Goal: Ask a question

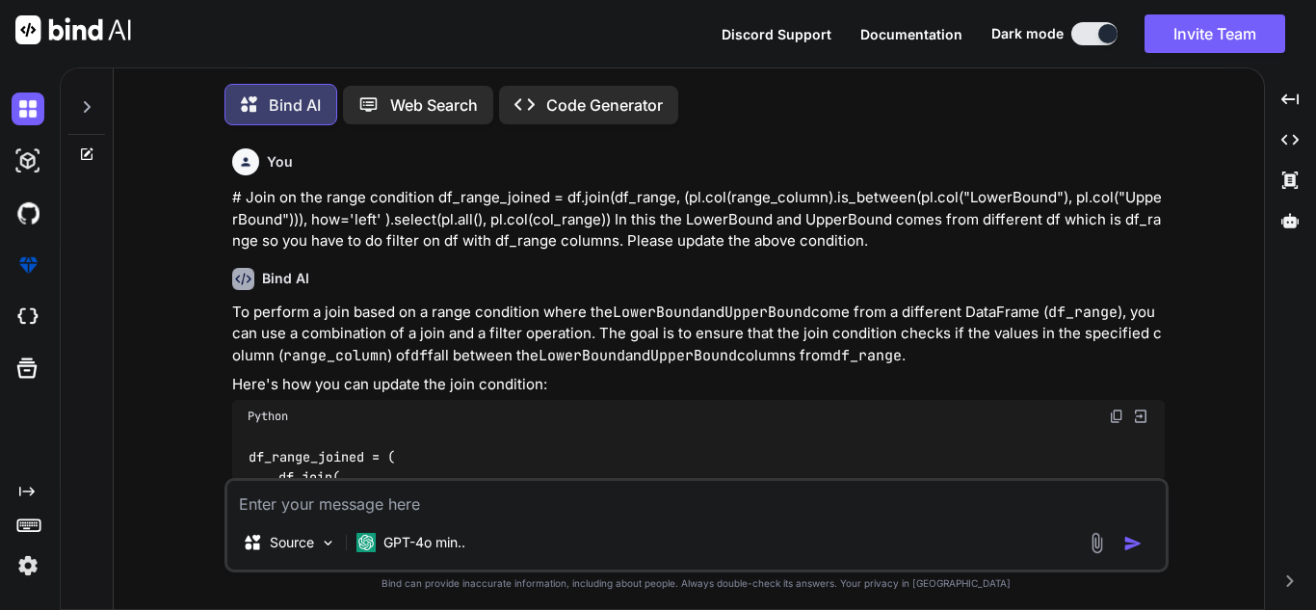
scroll to position [1044, 0]
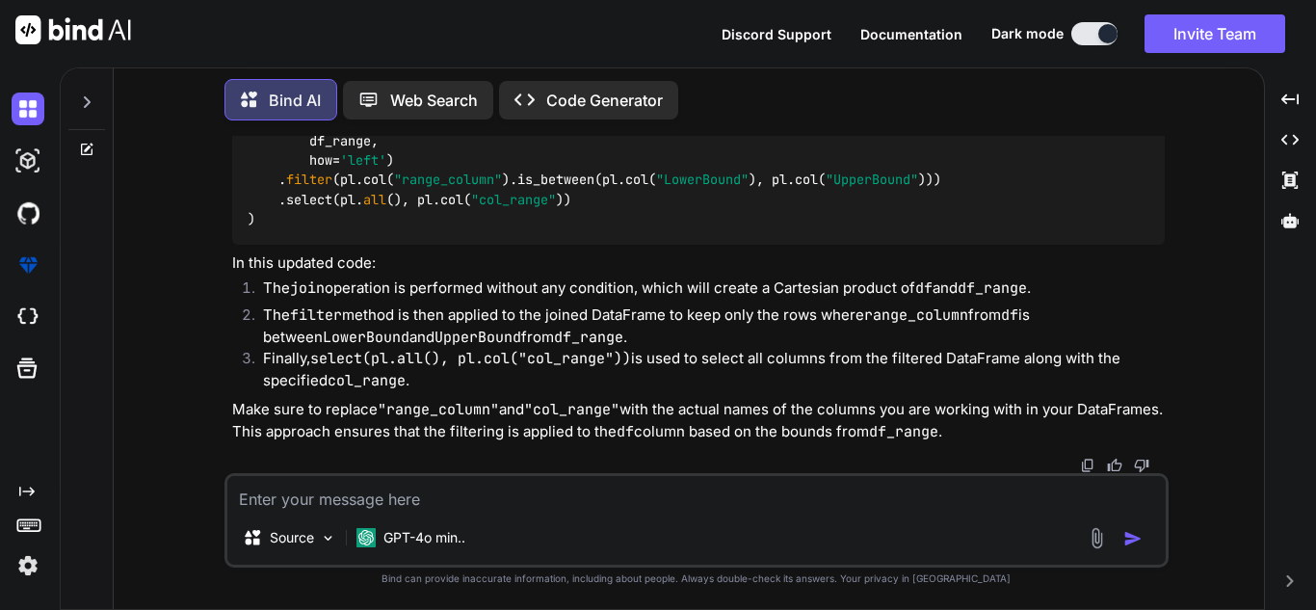
click at [89, 142] on icon at bounding box center [86, 149] width 15 height 15
type textarea "x"
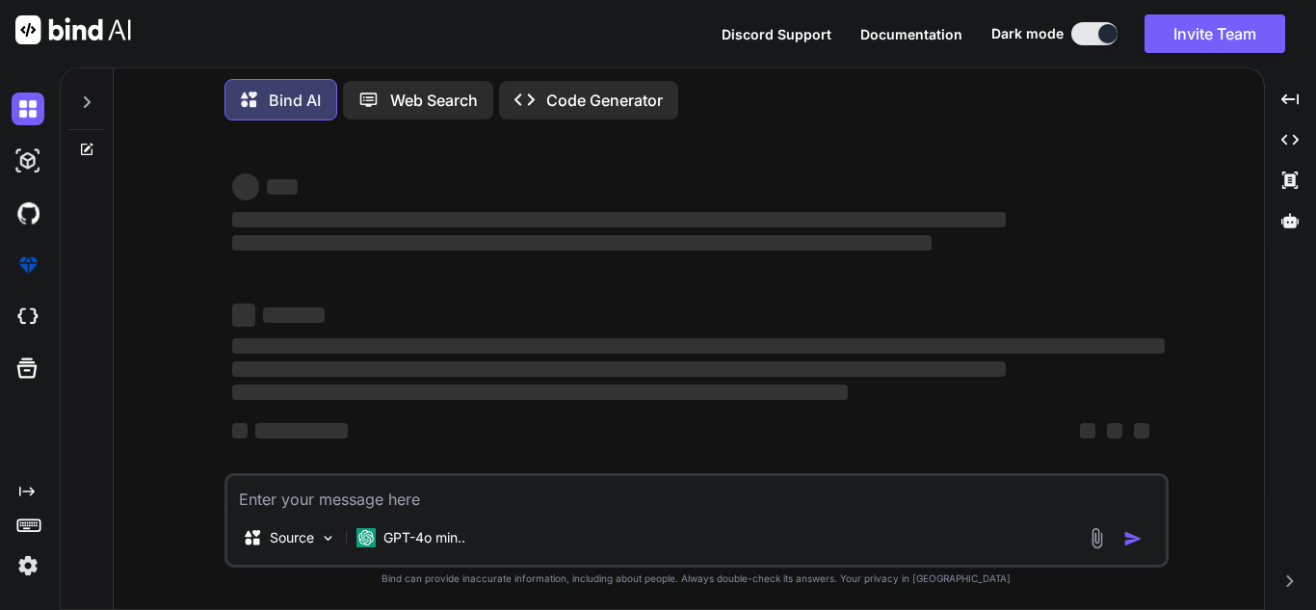
scroll to position [4, 0]
click at [368, 508] on textarea at bounding box center [696, 493] width 938 height 35
type textarea "W"
type textarea "x"
type textarea "Wh"
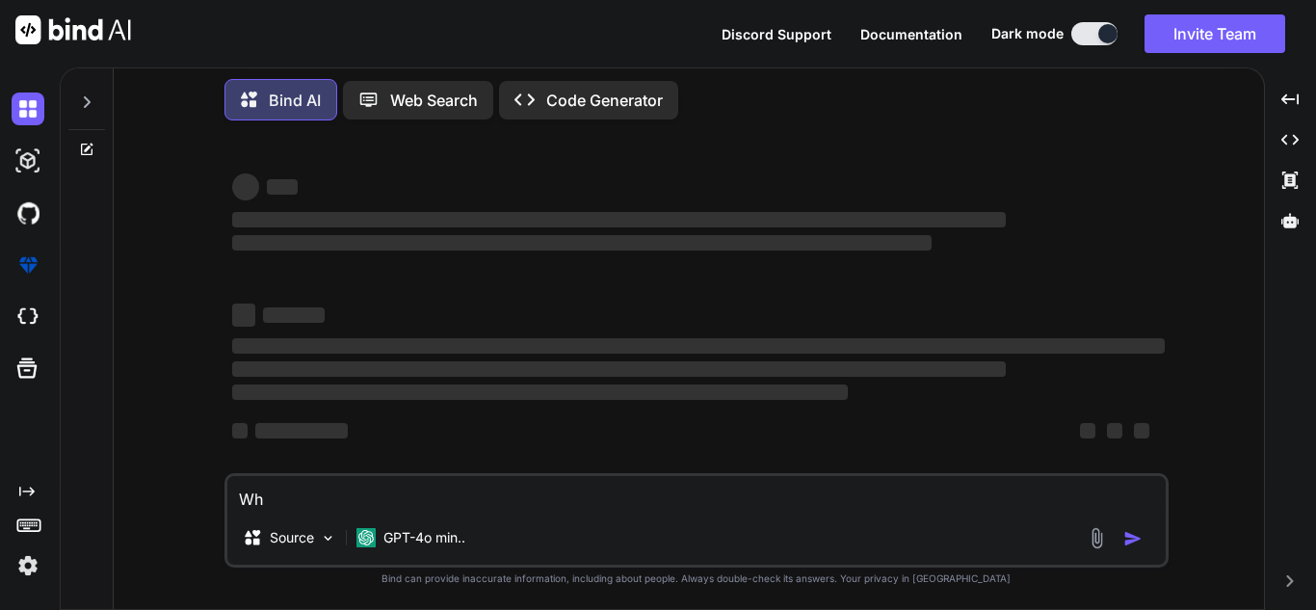
type textarea "x"
type textarea "Whi"
type textarea "x"
type textarea "Whil"
type textarea "x"
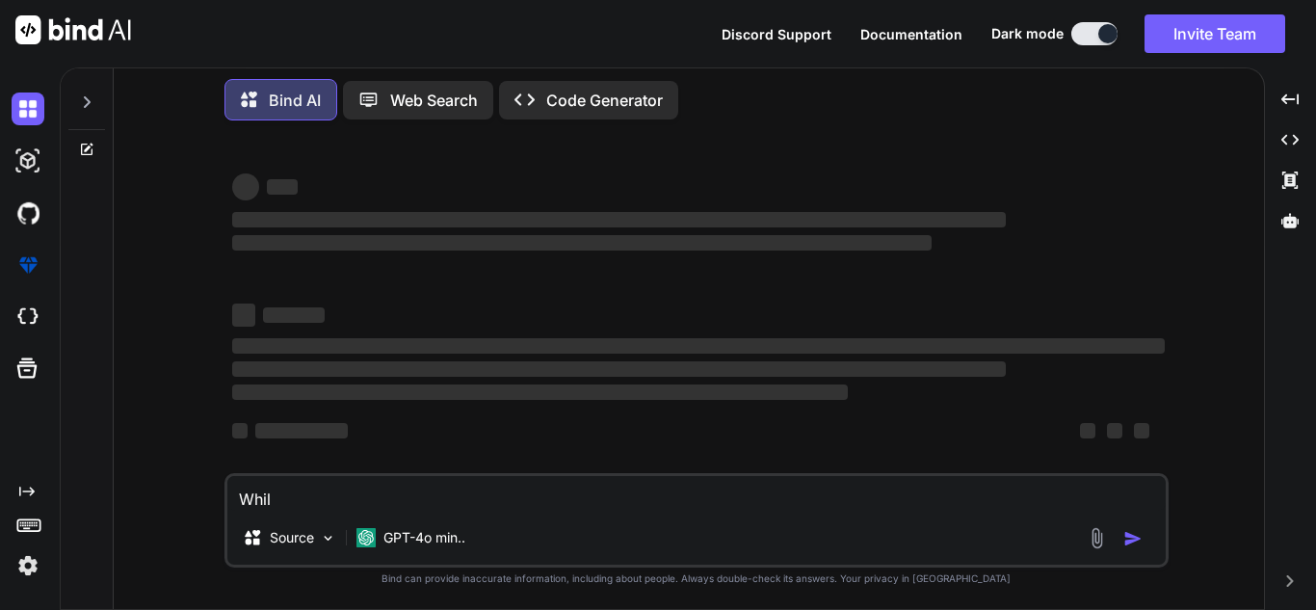
type textarea "While"
type textarea "x"
type textarea "While"
type textarea "x"
type textarea "While r"
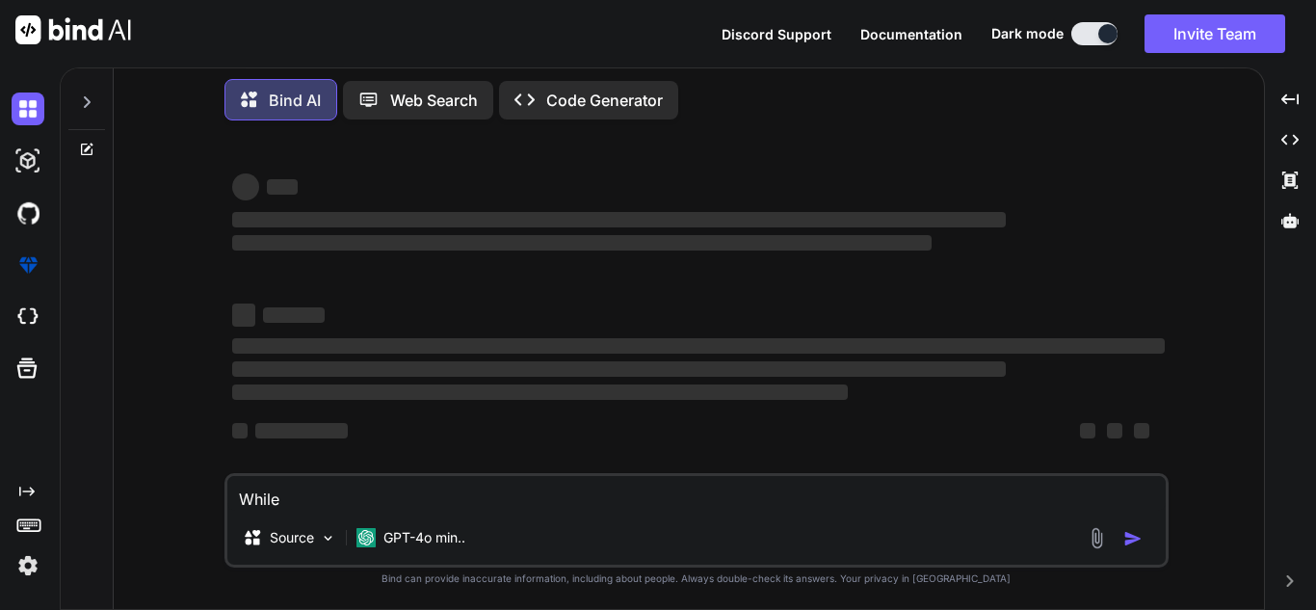
type textarea "x"
type textarea "While re"
type textarea "x"
type textarea "While rea"
type textarea "x"
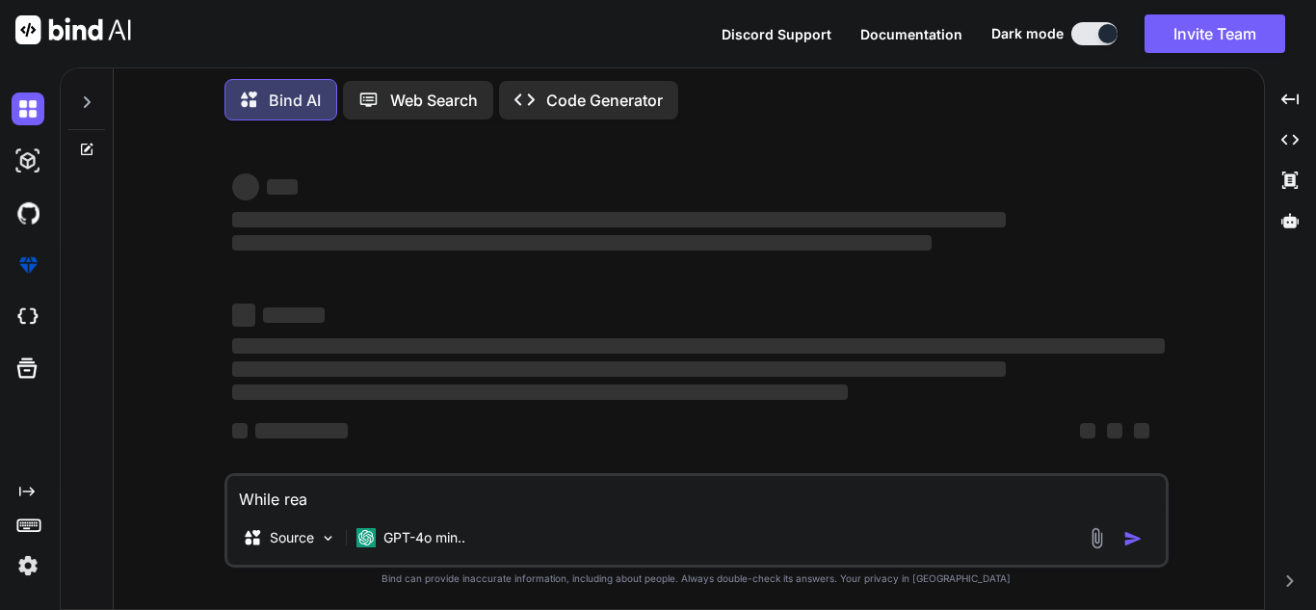
type textarea "While read"
type textarea "x"
type textarea "While readi"
type textarea "x"
type textarea "While readin"
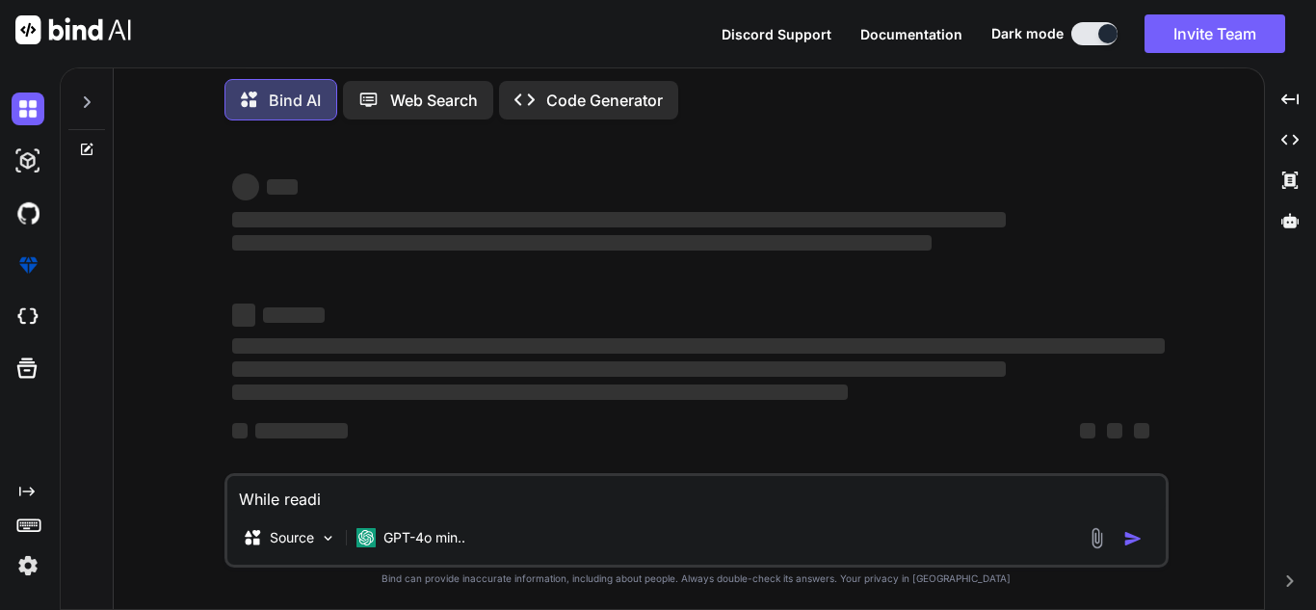
type textarea "x"
type textarea "While reading"
type textarea "x"
type textarea "While reading"
type textarea "x"
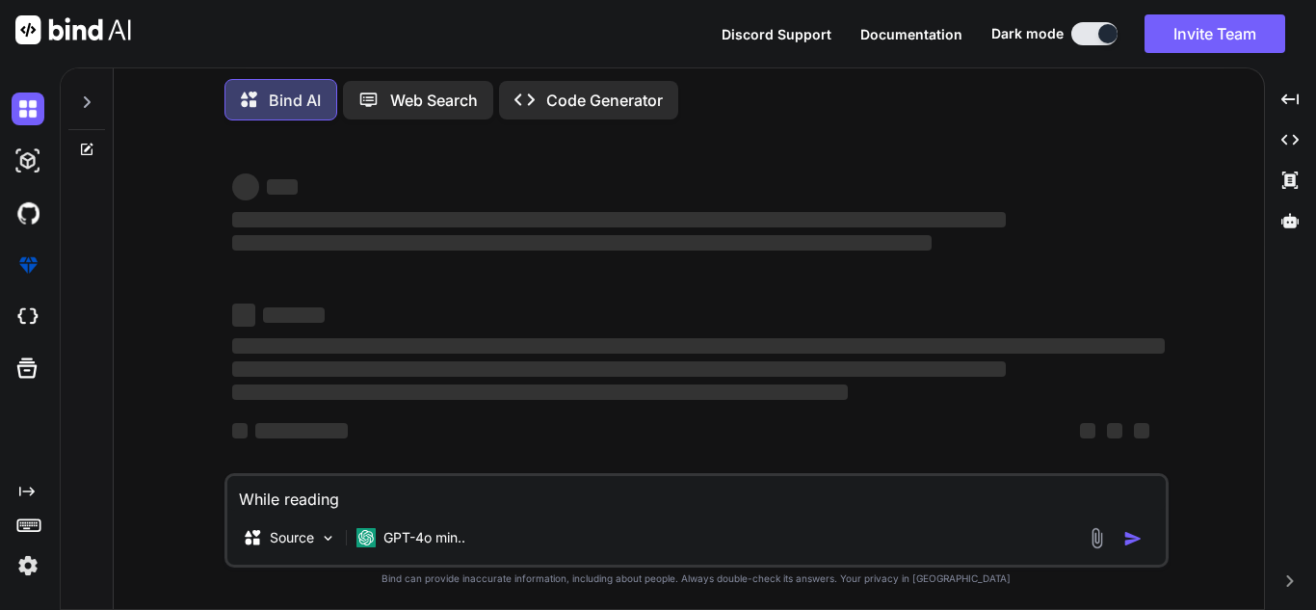
type textarea "While reading a"
type textarea "x"
type textarea "While reading a"
type textarea "x"
type textarea "While reading a p"
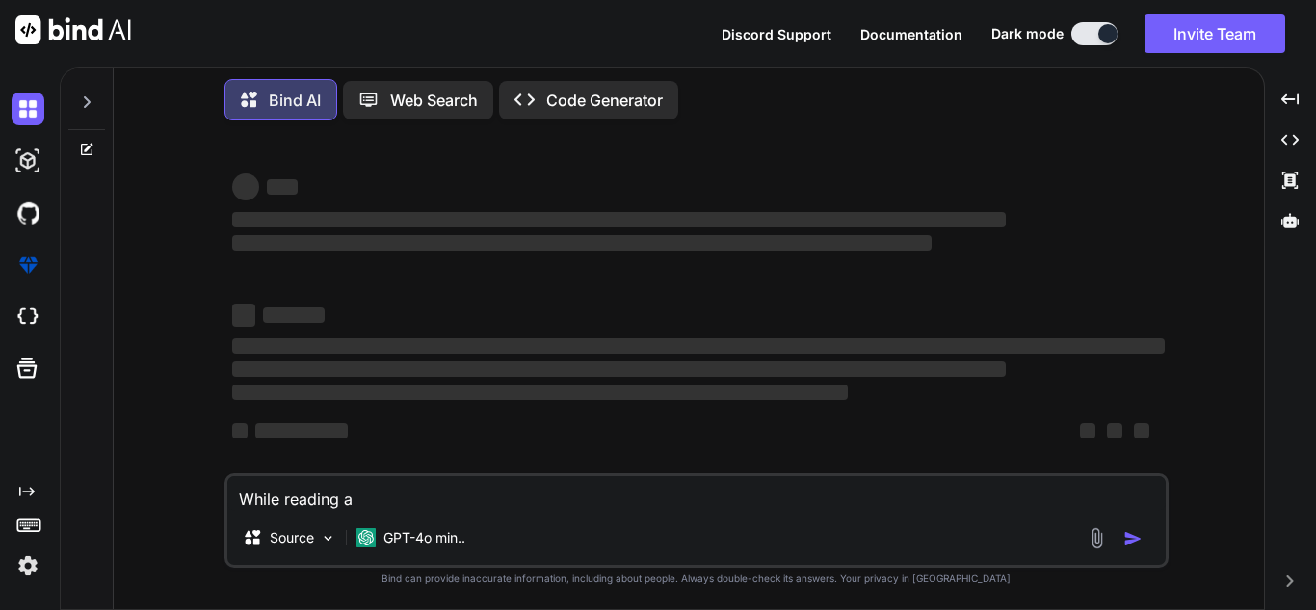
type textarea "x"
type textarea "While reading a pa"
type textarea "x"
type textarea "While reading a par"
type textarea "x"
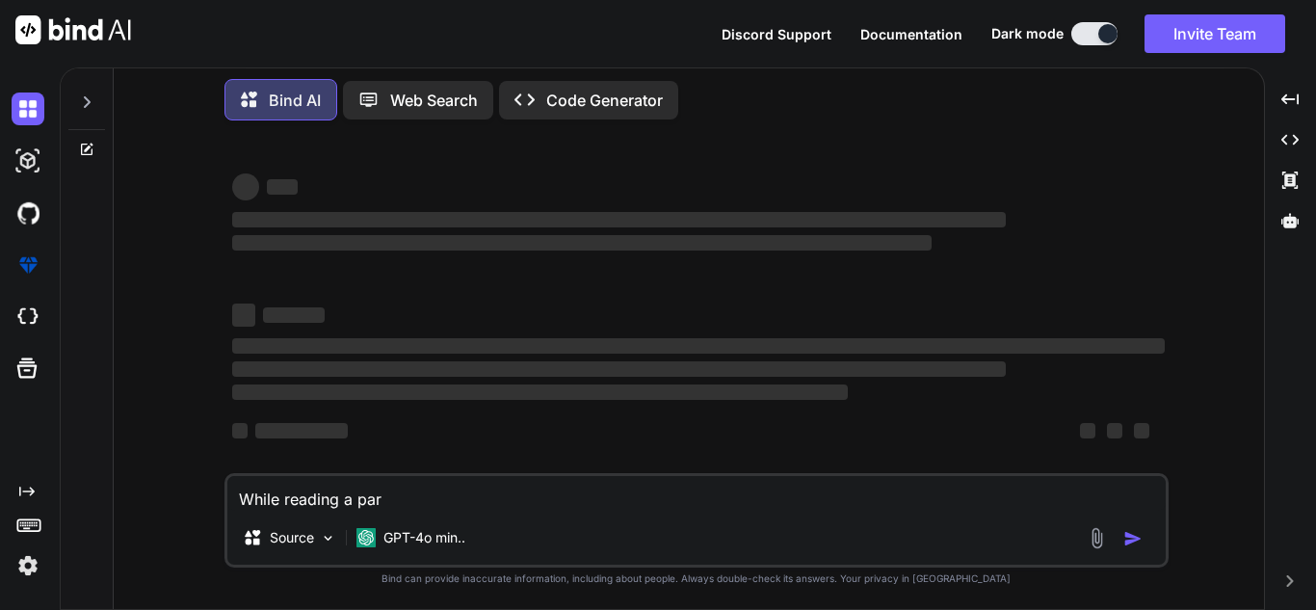
type textarea "While reading a parq"
type textarea "x"
type textarea "While reading a parqu"
type textarea "x"
type textarea "While reading a parque"
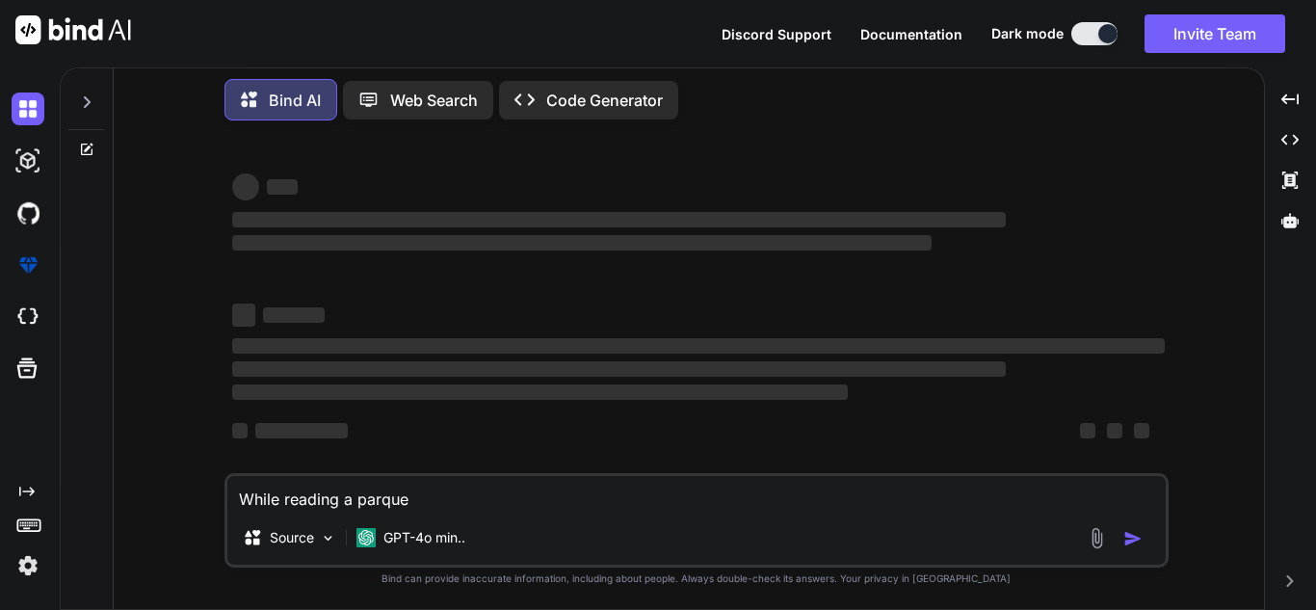
type textarea "x"
type textarea "While reading a parquet"
type textarea "x"
type textarea "While reading a parquet"
type textarea "x"
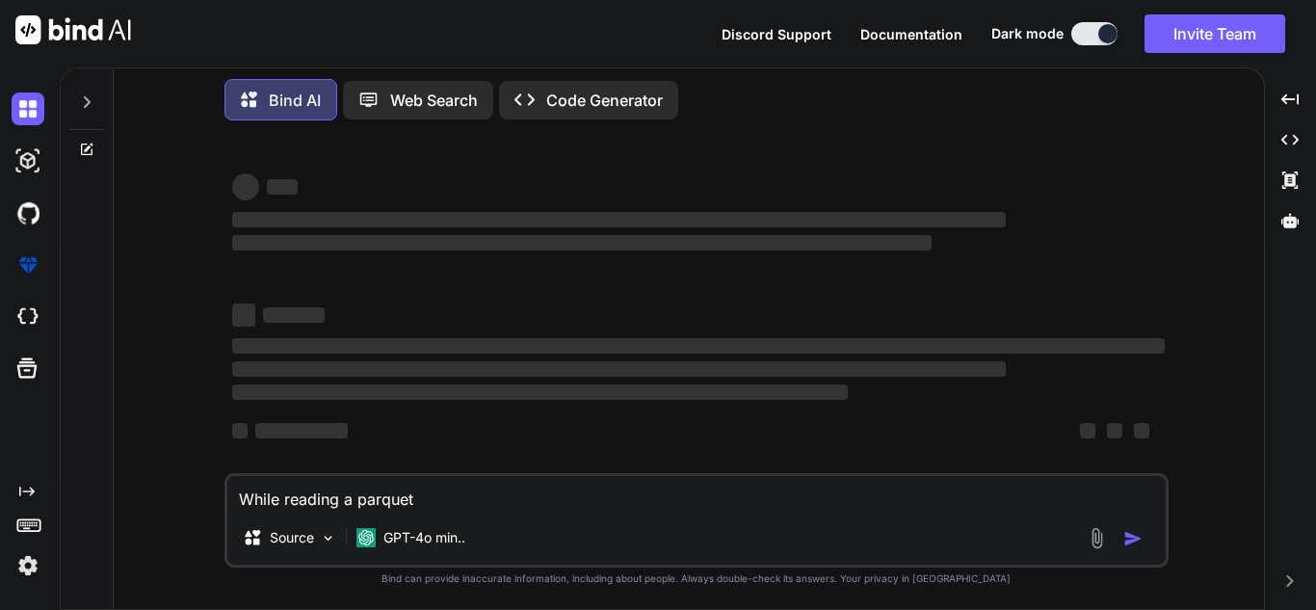
type textarea "While reading a parquet f"
type textarea "x"
type textarea "While reading a parquet fi"
type textarea "x"
type textarea "While reading a parquet fil"
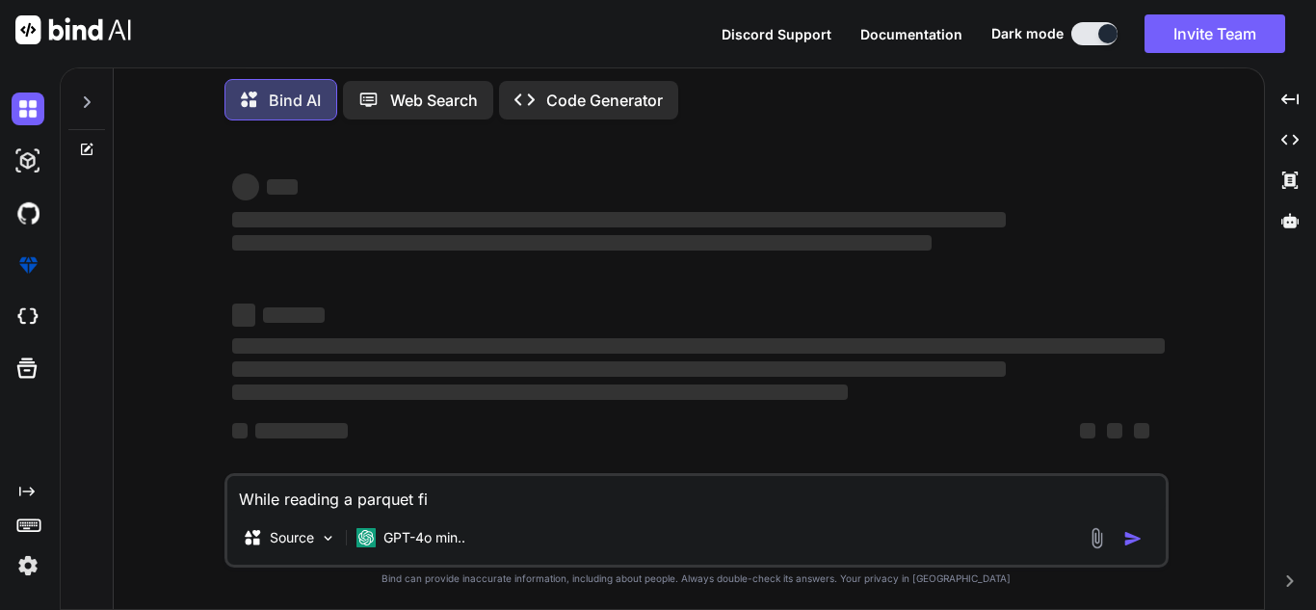
type textarea "x"
type textarea "While reading a parquet file"
type textarea "x"
type textarea "While reading a parquet file,"
type textarea "x"
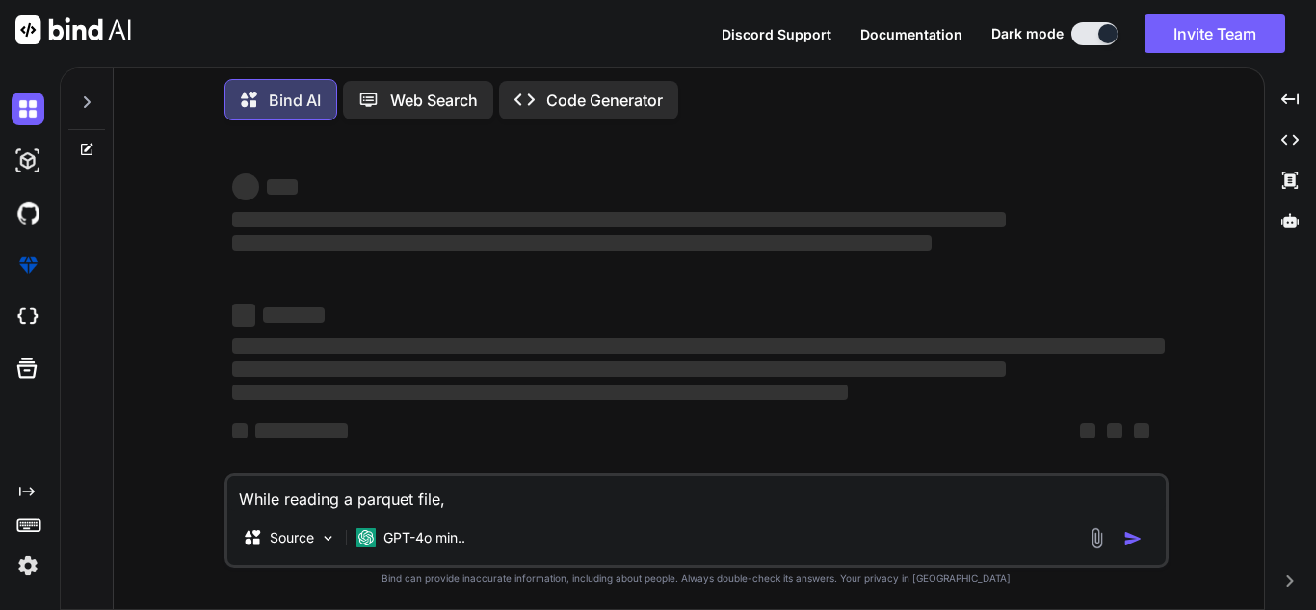
type textarea "While reading a parquet file,"
type textarea "x"
type textarea "While reading a parquet file, I"
type textarea "x"
type textarea "While reading a parquet file, I'"
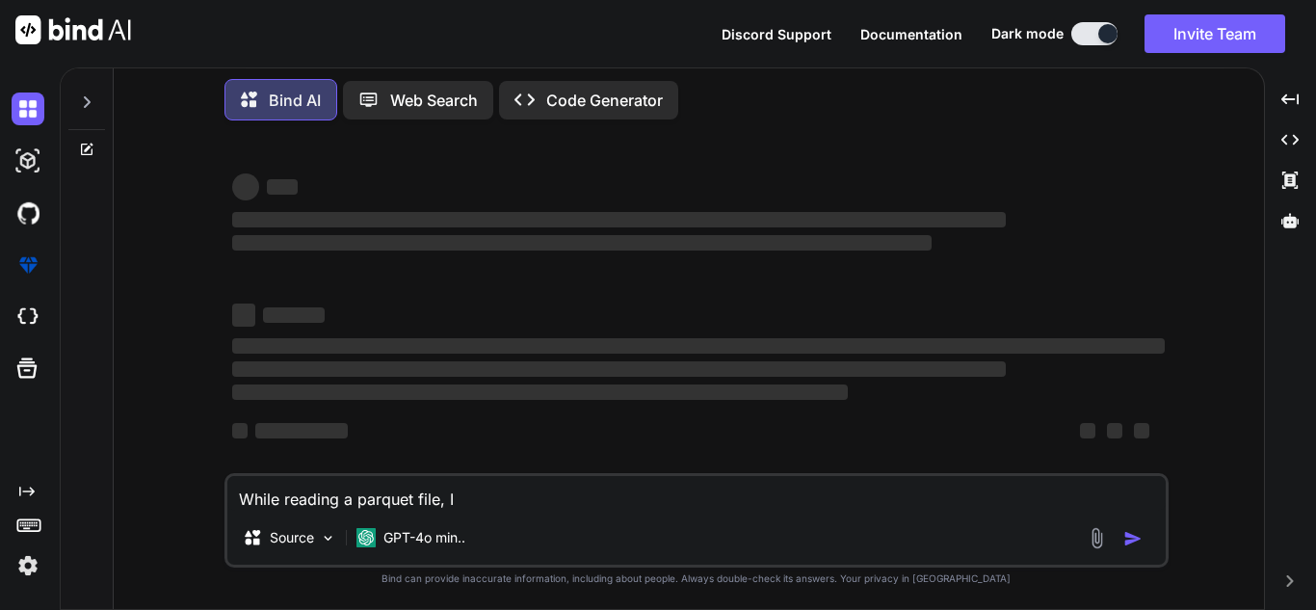
type textarea "x"
type textarea "While reading a parquet file, I'm"
type textarea "x"
type textarea "While reading a parquet file, I'm"
type textarea "x"
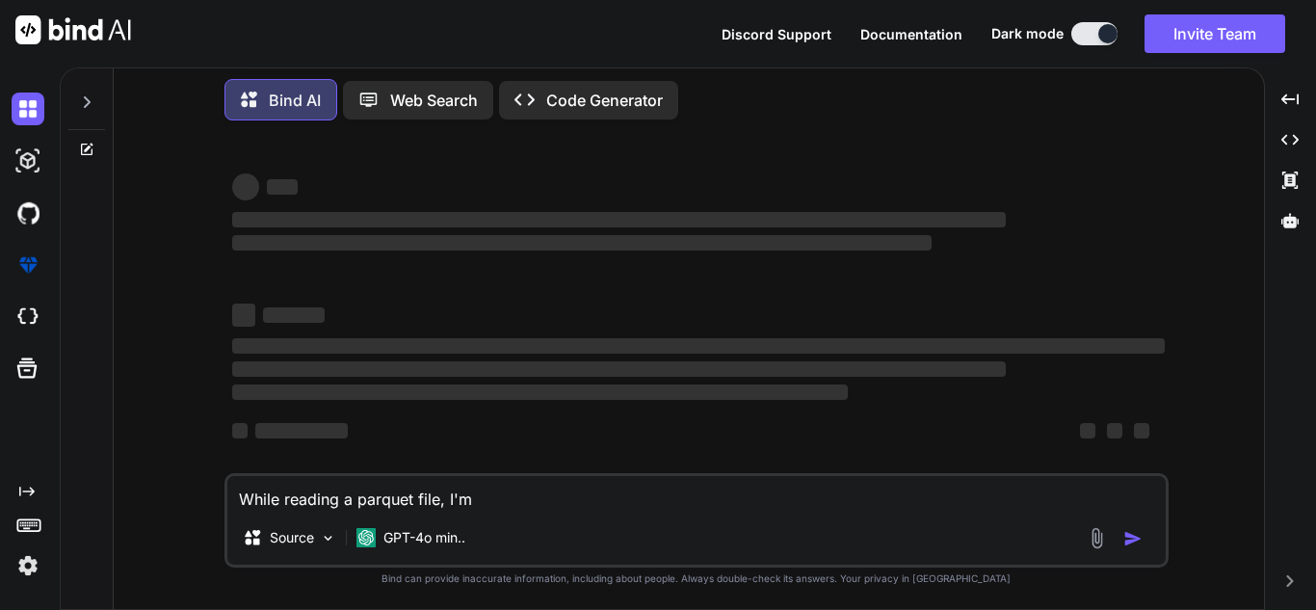
type textarea "While reading a parquet file, I'm g"
type textarea "x"
type textarea "While reading a parquet file, I'm ge"
type textarea "x"
type textarea "While reading a parquet file, I'm get"
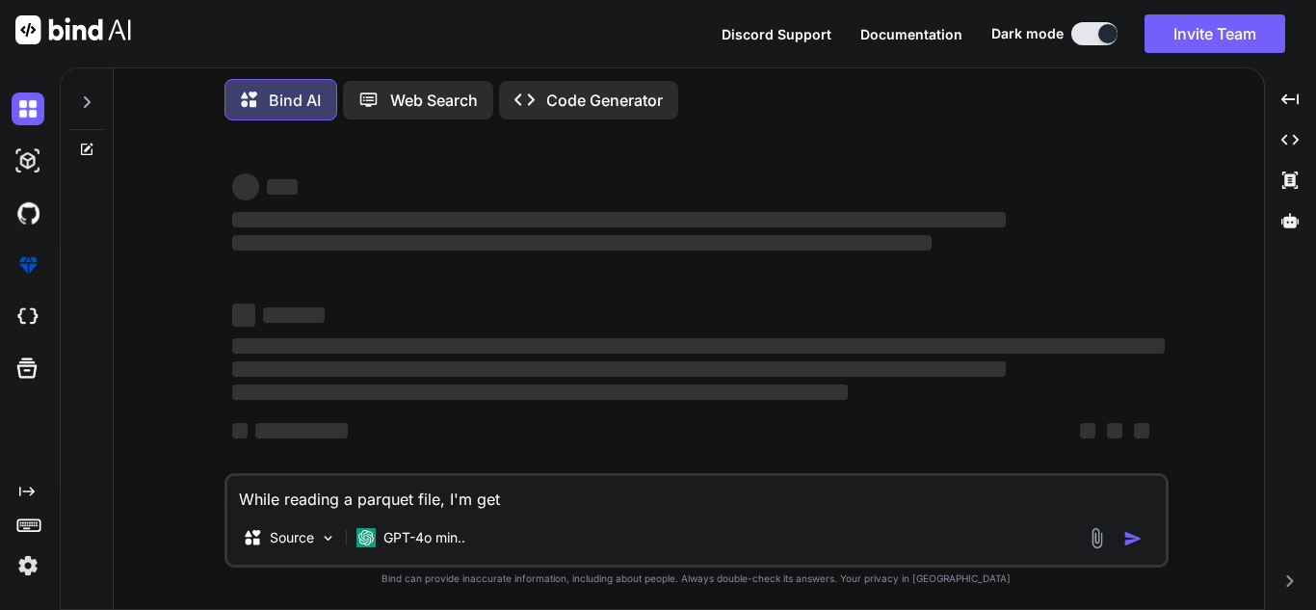
type textarea "x"
type textarea "While reading a parquet file, I'm gett"
type textarea "x"
type textarea "While reading a parquet file, I'm getti"
type textarea "x"
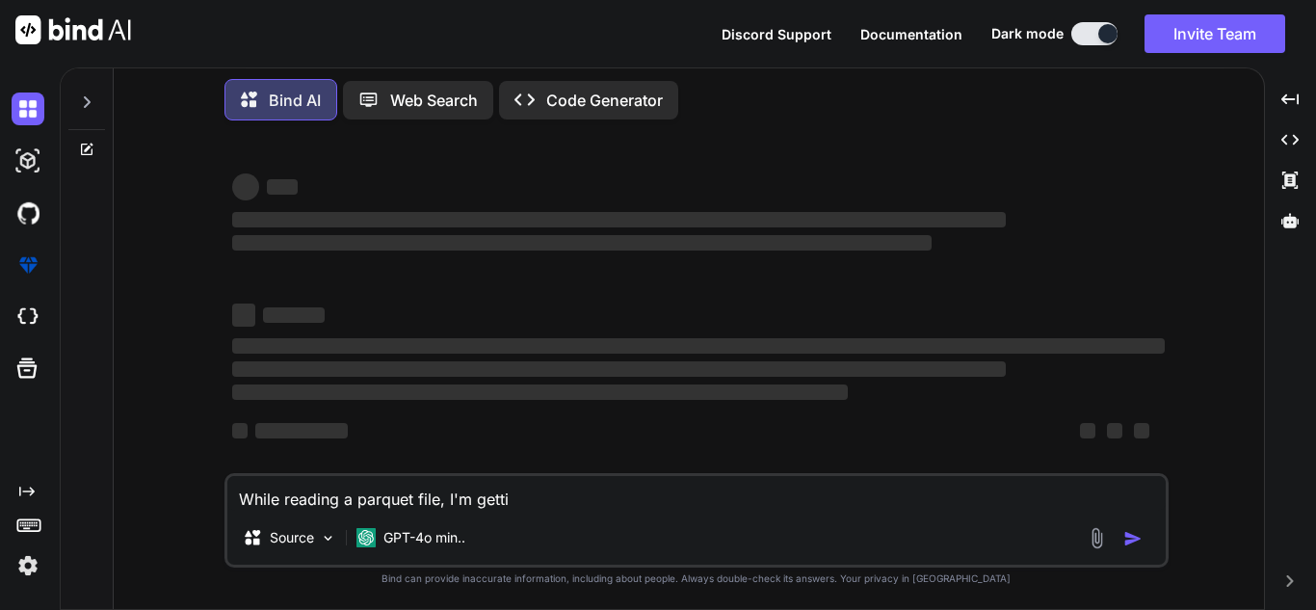
type textarea "While reading a parquet file, I'm gettin"
type textarea "x"
type textarea "While reading a parquet file, I'm getting"
type textarea "x"
type textarea "While reading a parquet file, I'm getting"
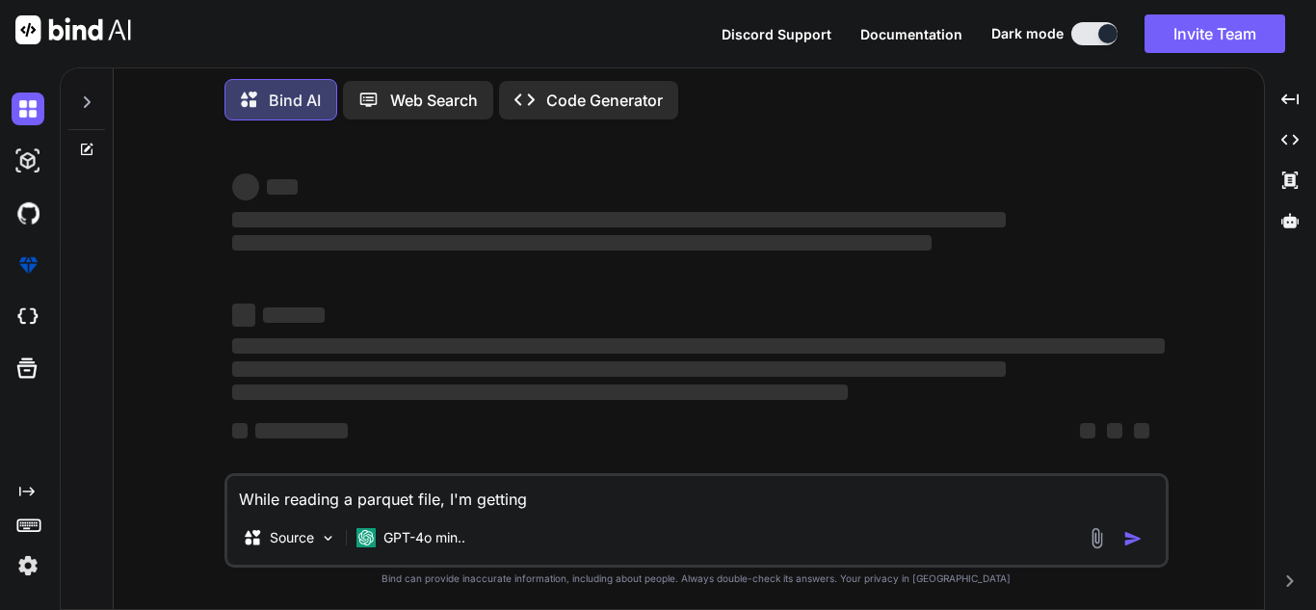
type textarea "x"
type textarea "While reading a parquet file, I'm getting f"
type textarea "x"
type textarea "While reading a parquet file, I'm getting fo"
type textarea "x"
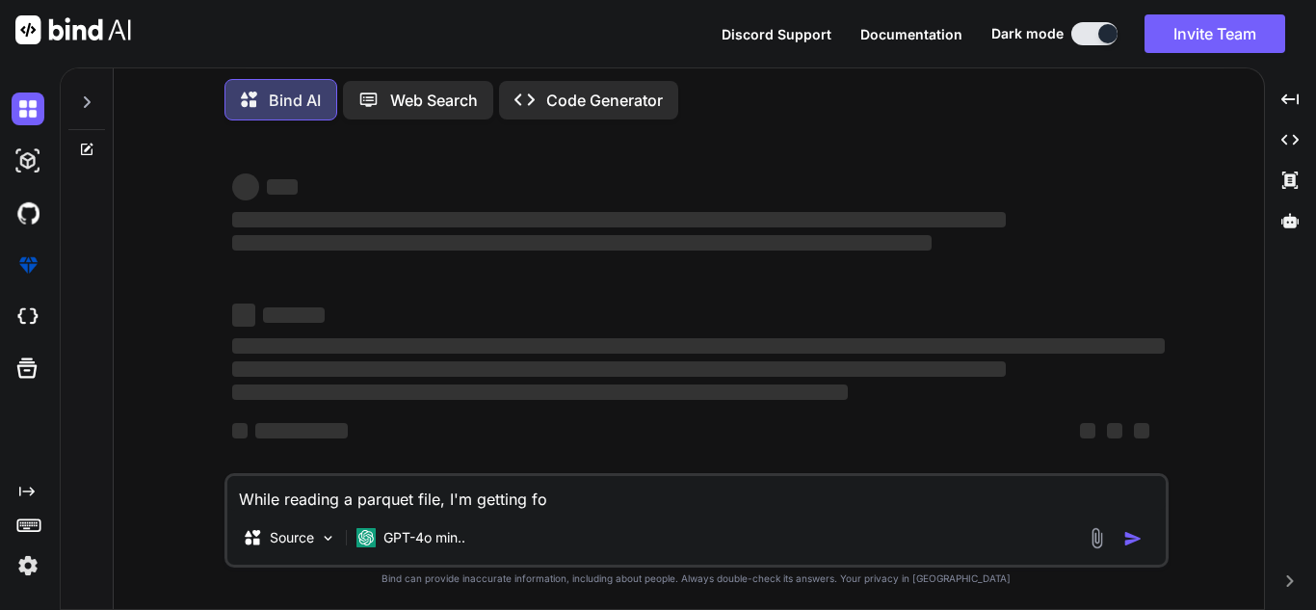
type textarea "While reading a parquet file, I'm getting fol"
type textarea "x"
type textarea "While reading a parquet file, I'm getting foll"
type textarea "x"
type textarea "While reading a parquet file, I'm getting follo"
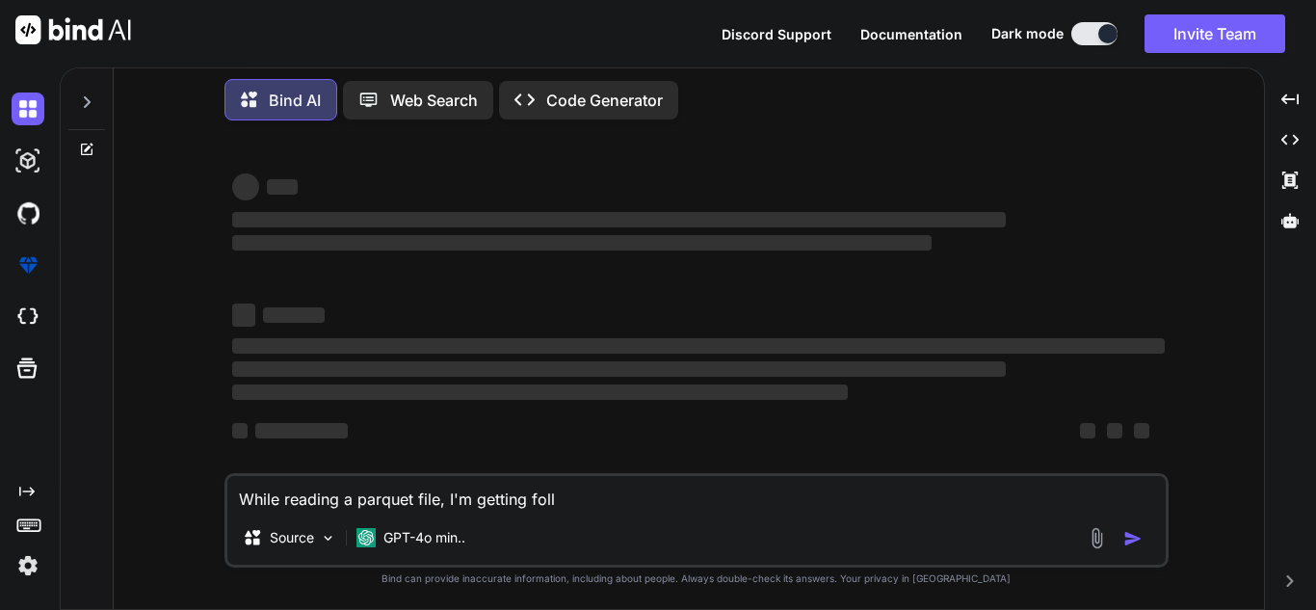
type textarea "x"
type textarea "While reading a parquet file, I'm getting follow"
type textarea "x"
type textarea "While reading a parquet file, I'm getting followi"
type textarea "x"
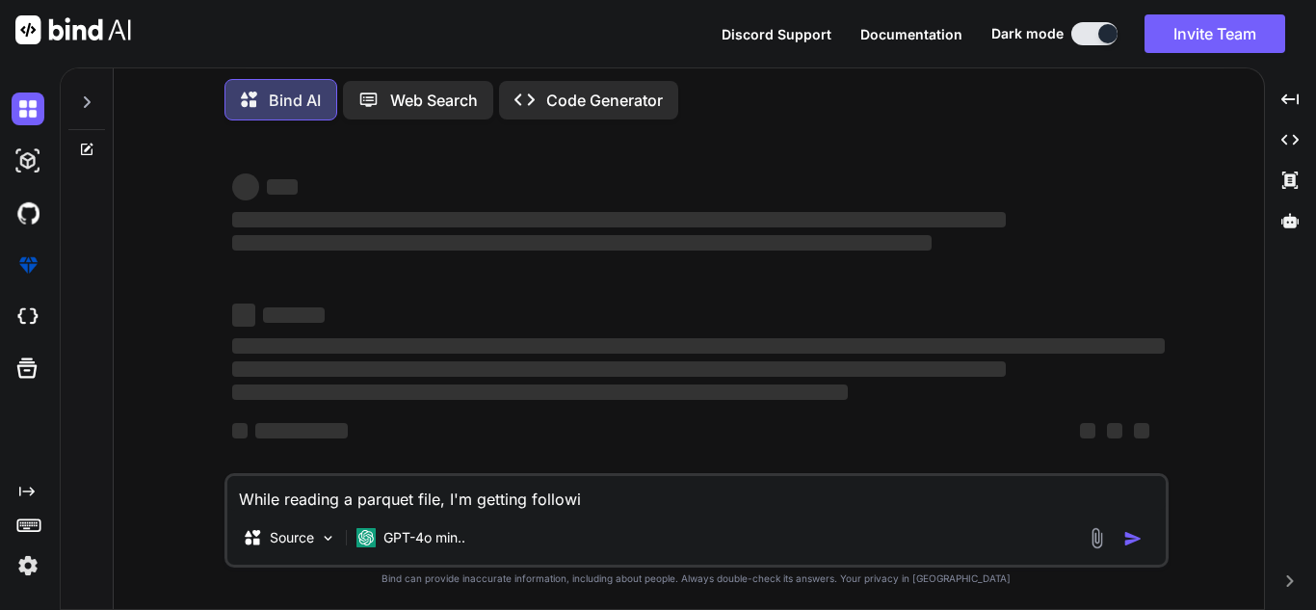
type textarea "While reading a parquet file, I'm getting followin"
type textarea "x"
type textarea "While reading a parquet file, I'm getting following"
type textarea "x"
type textarea "While reading a parquet file, I'm getting following"
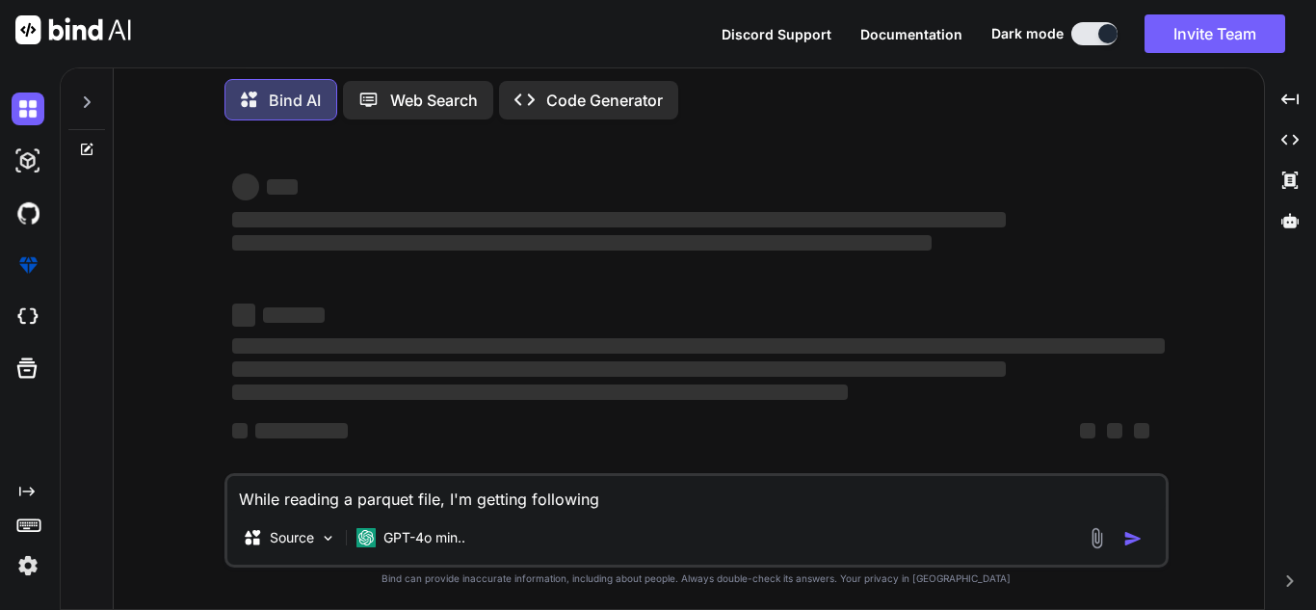
type textarea "x"
type textarea "While reading a parquet file, I'm getting following e"
type textarea "x"
type textarea "While reading a parquet file, I'm getting following er"
type textarea "x"
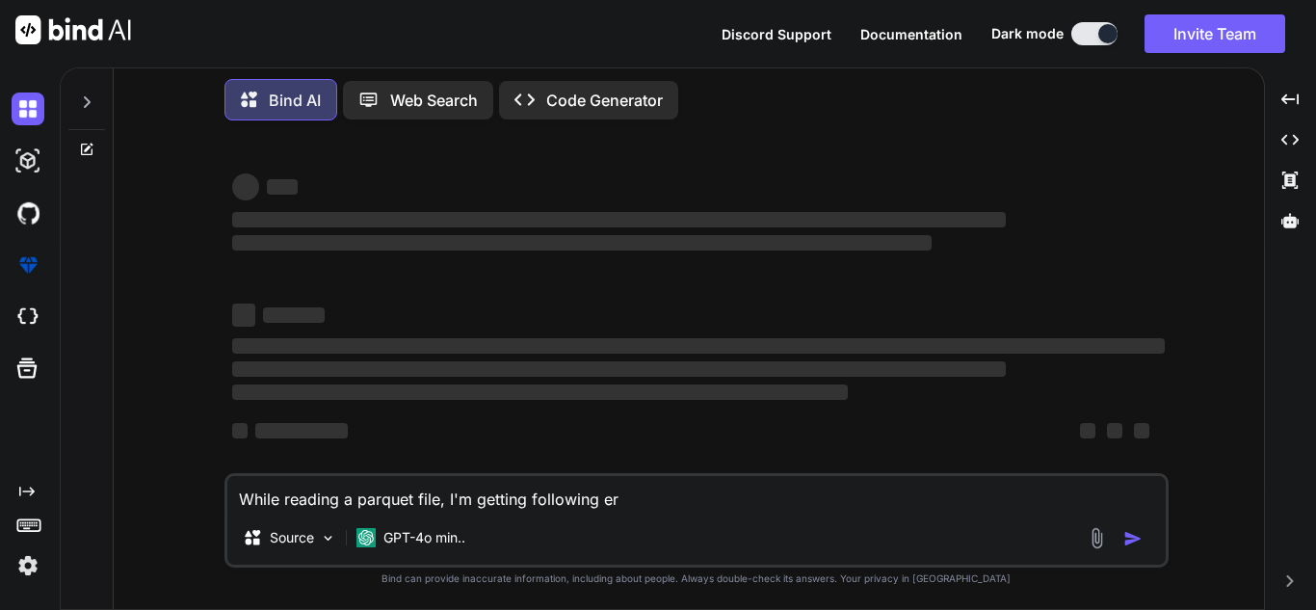
type textarea "While reading a parquet file, I'm getting following err"
type textarea "x"
type textarea "While reading a parquet file, I'm getting following erro"
type textarea "x"
type textarea "While reading a parquet file, I'm getting following error"
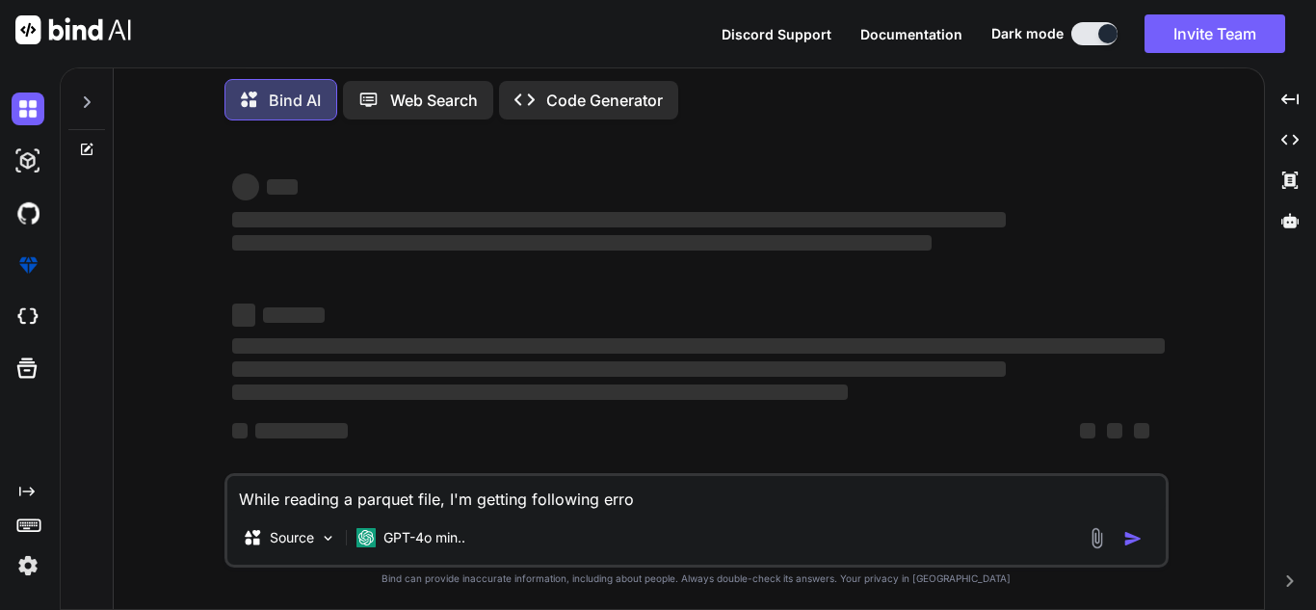
type textarea "x"
type textarea "While reading a parquet file, I'm getting following error"
type textarea "x"
type textarea "While reading a parquet file, I'm getting following error i"
type textarea "x"
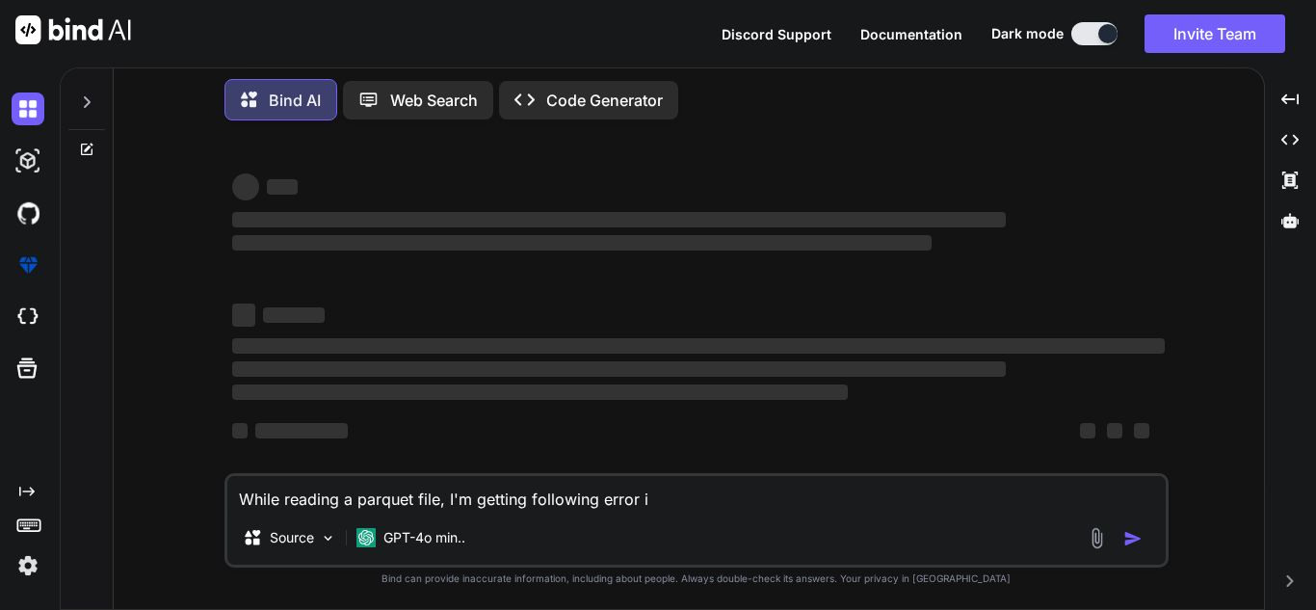
type textarea "While reading a parquet file, I'm getting following error in"
type textarea "x"
type textarea "While reading a parquet file, I'm getting following error in"
type textarea "x"
type textarea "While reading a parquet file, I'm getting following error in t"
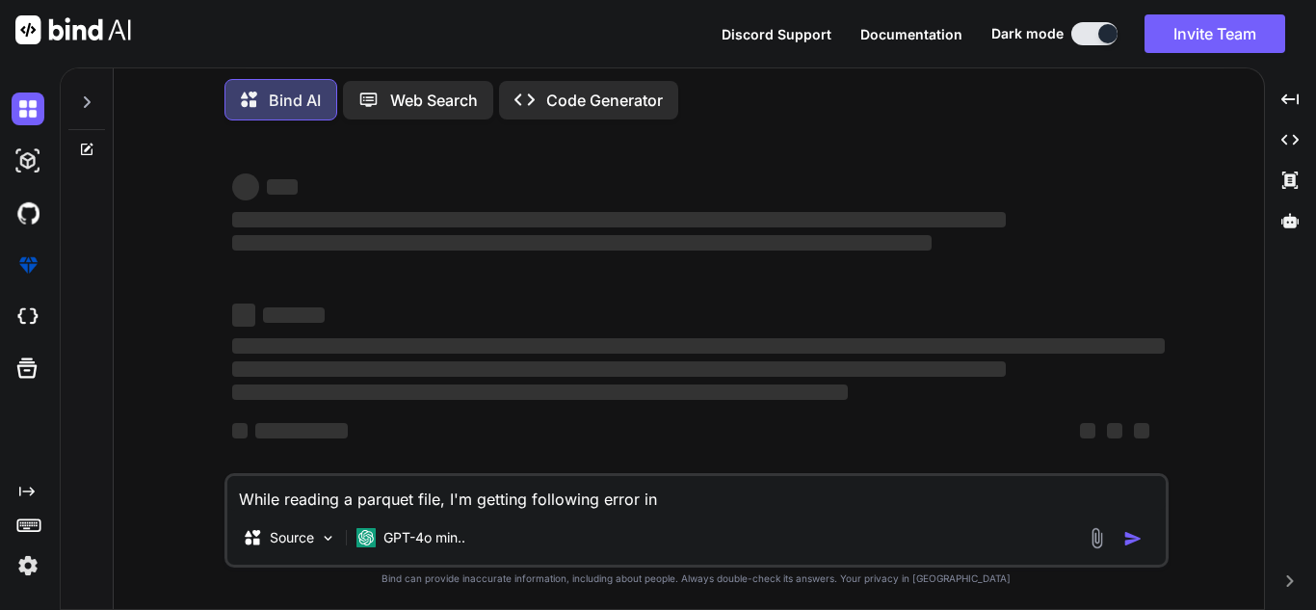
type textarea "x"
type textarea "While reading a parquet file, I'm getting following error in th"
type textarea "x"
type textarea "While reading a parquet file, I'm getting following error in the"
type textarea "x"
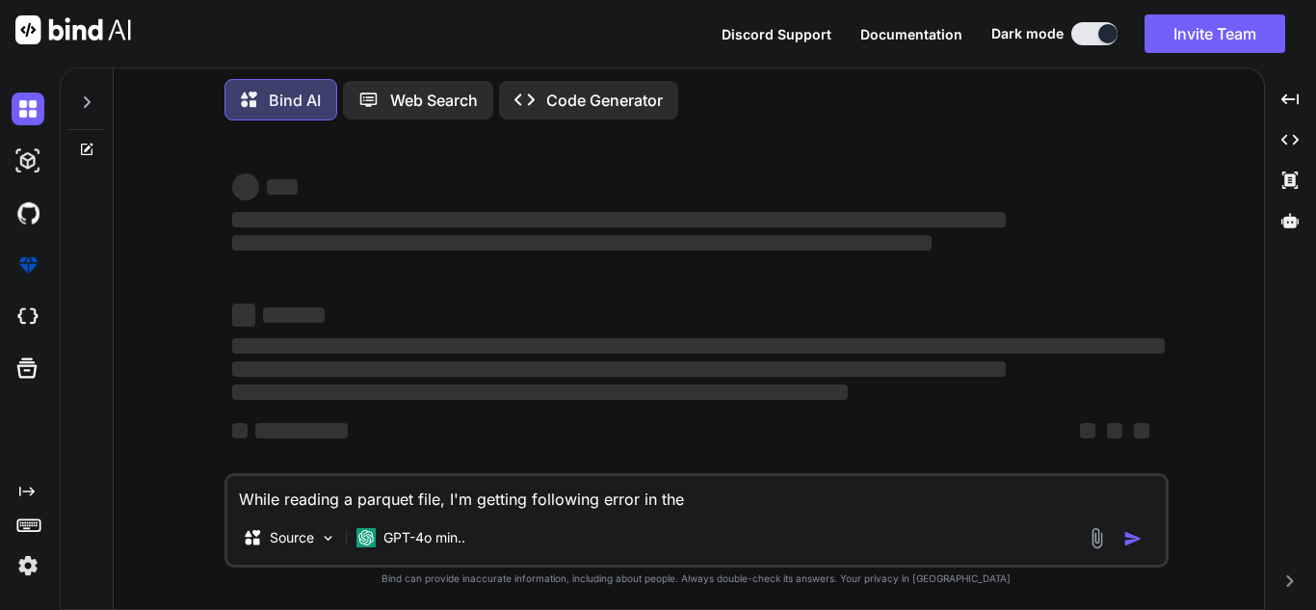
type textarea "While reading a parquet file, I'm getting following error in the"
type textarea "x"
type textarea "While reading a parquet file, I'm getting following error in the p"
type textarea "x"
type textarea "While reading a parquet file, I'm getting following error in the po"
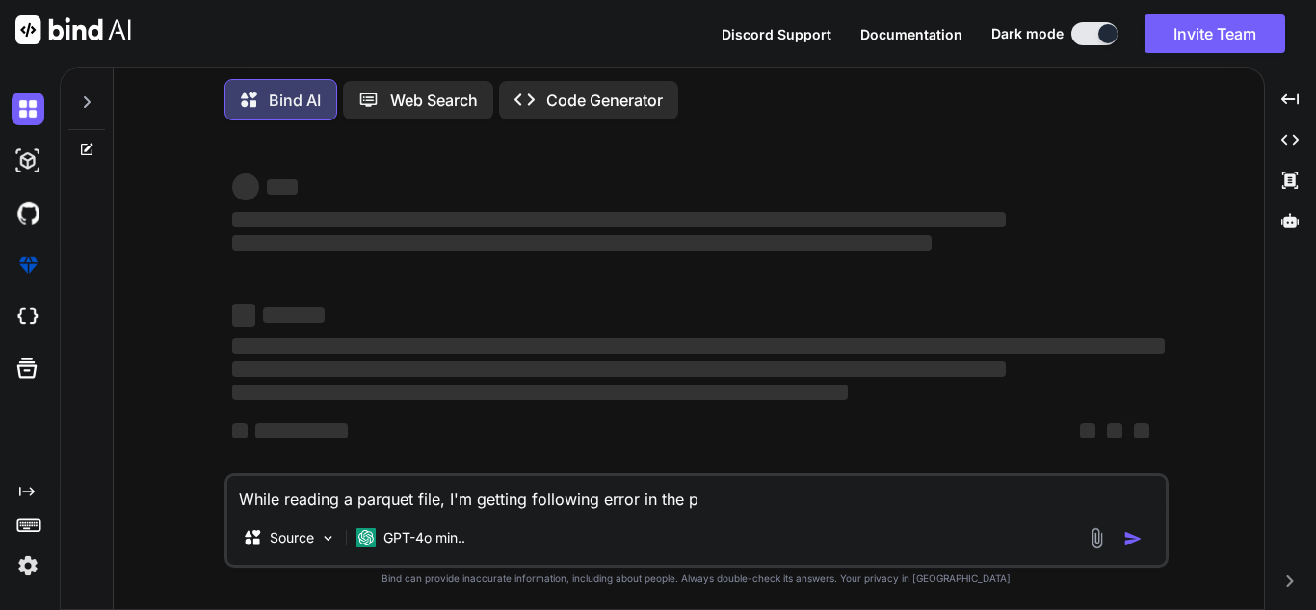
type textarea "x"
type textarea "While reading a parquet file, I'm getting following error in the pol"
type textarea "x"
type textarea "While reading a parquet file, I'm getting following error in the [DATE]"
type textarea "x"
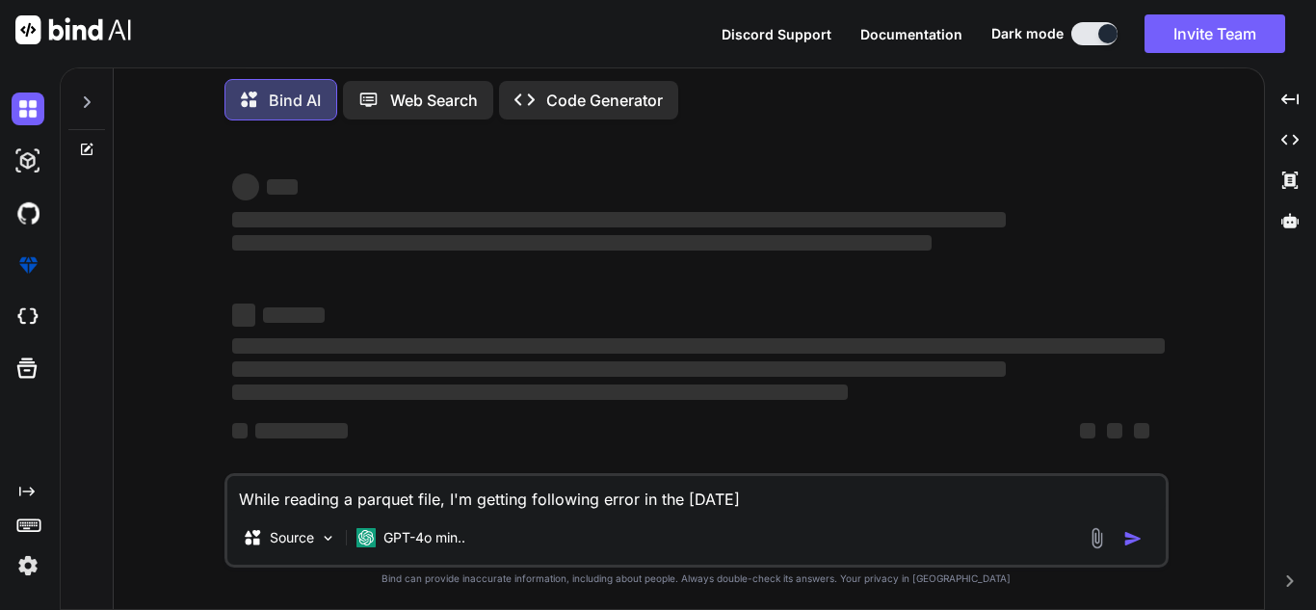
type textarea "While reading a parquet file, I'm getting following error in the polar"
type textarea "x"
type textarea "While reading a parquet file, I'm getting following error in the polars"
type textarea "x"
type textarea "While reading a parquet file, I'm getting following error in the polars:"
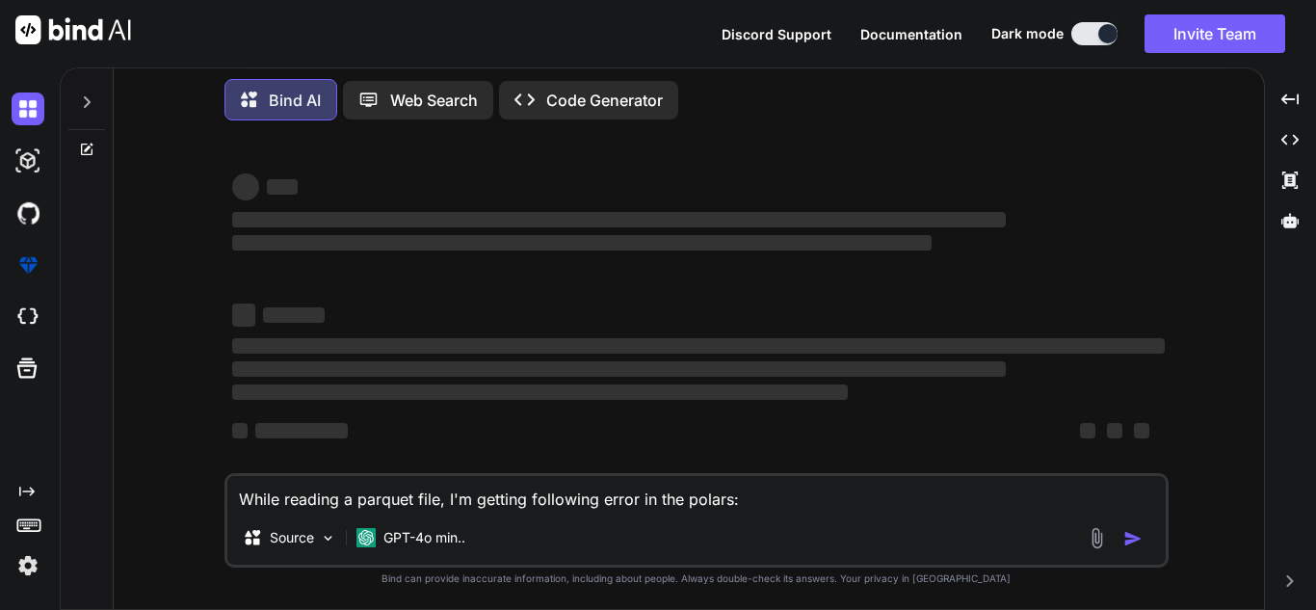
type textarea "x"
type textarea "While reading a parquet file, I'm getting following error in the polars:"
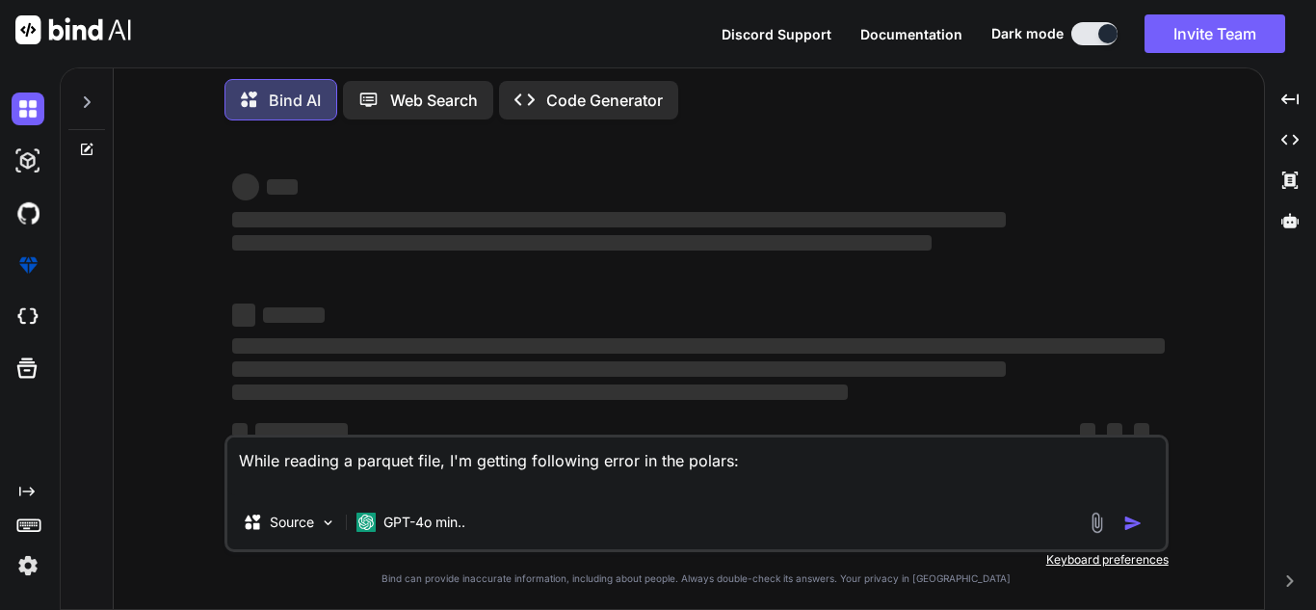
type textarea "x"
type textarea "While reading a parquet file, I'm getting following error in the polars:"
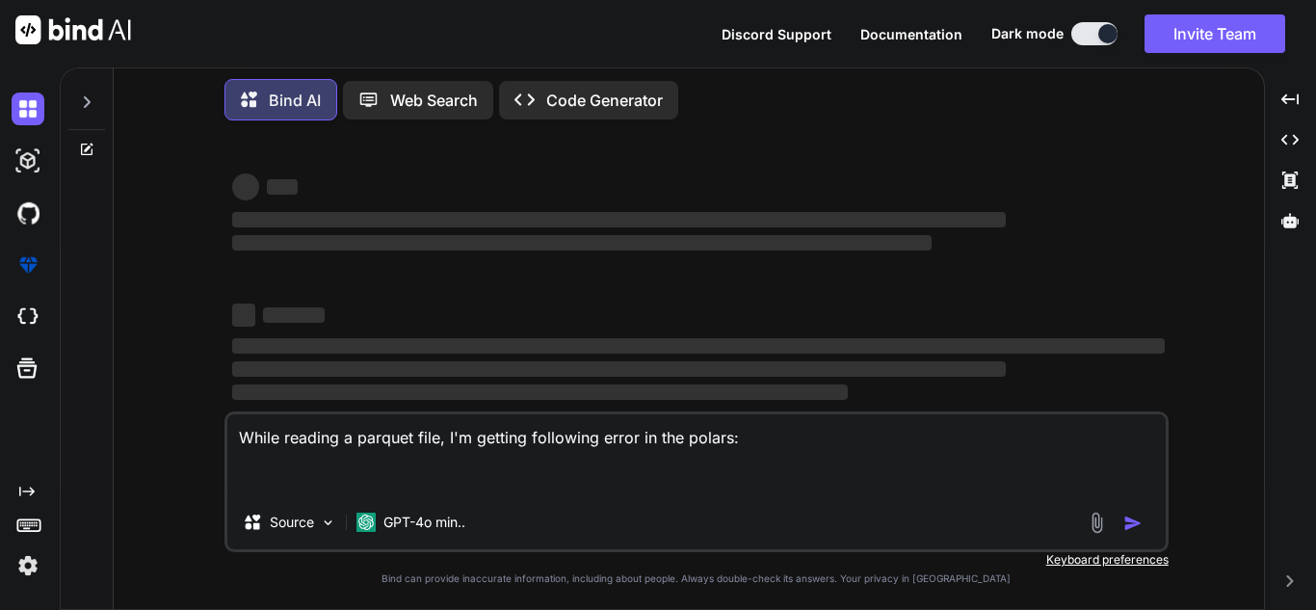
type textarea "x"
type textarea "While reading a parquet file, I'm getting following error in the polars:"
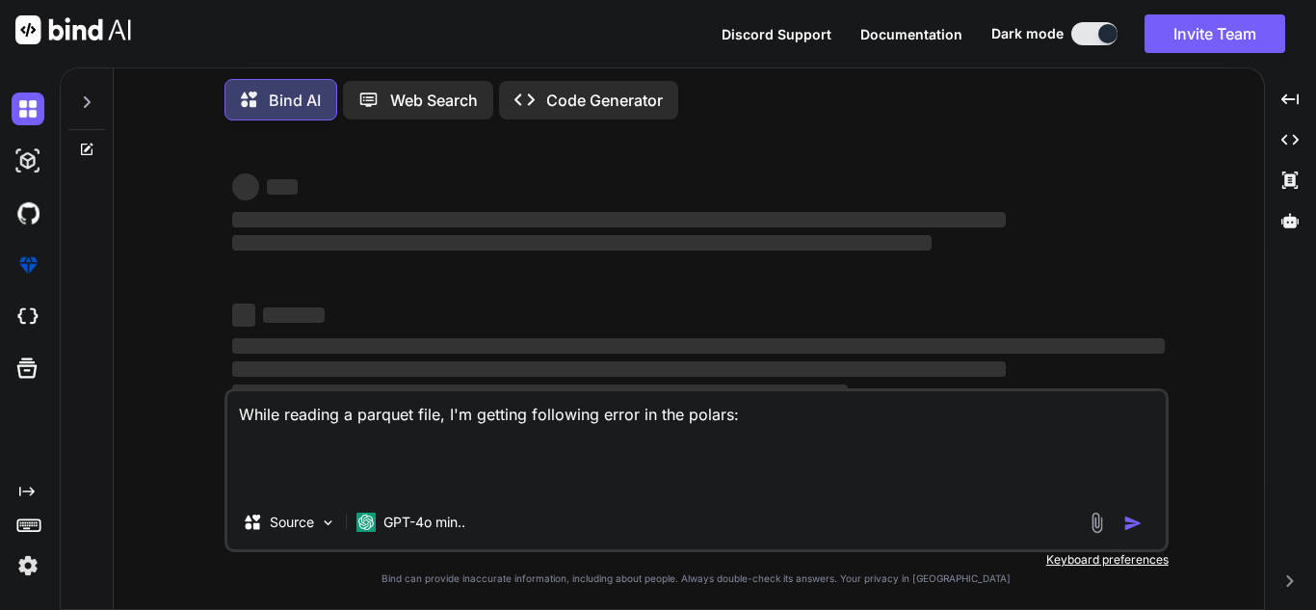
type textarea "x"
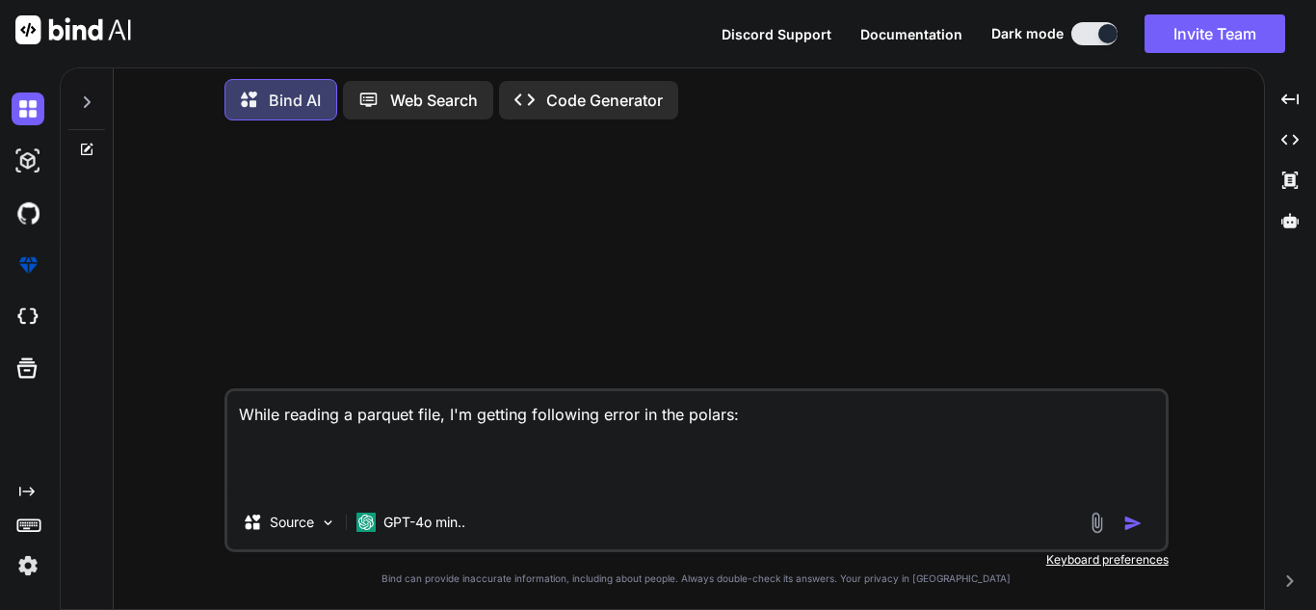
scroll to position [0, 0]
paste textarea "[DATE] 09:59:08 - ERROR - data type mismatch for column Registration_Number: in…"
type textarea "While reading a parquet file, I'm getting following error in the polars: [DATE]…"
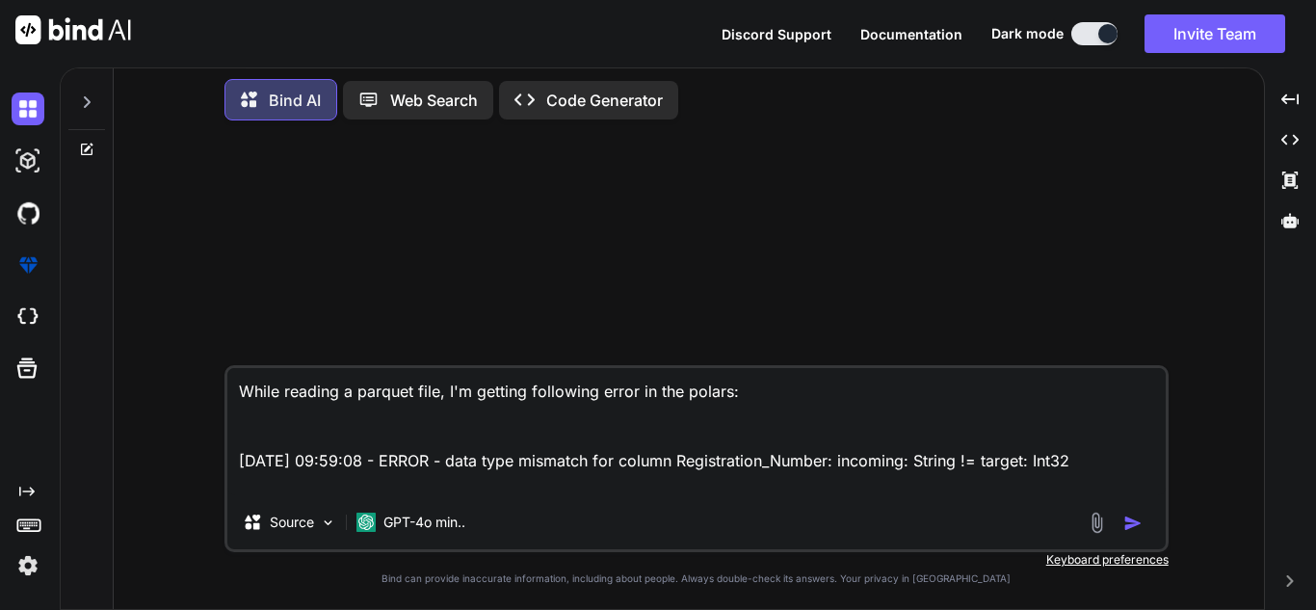
type textarea "x"
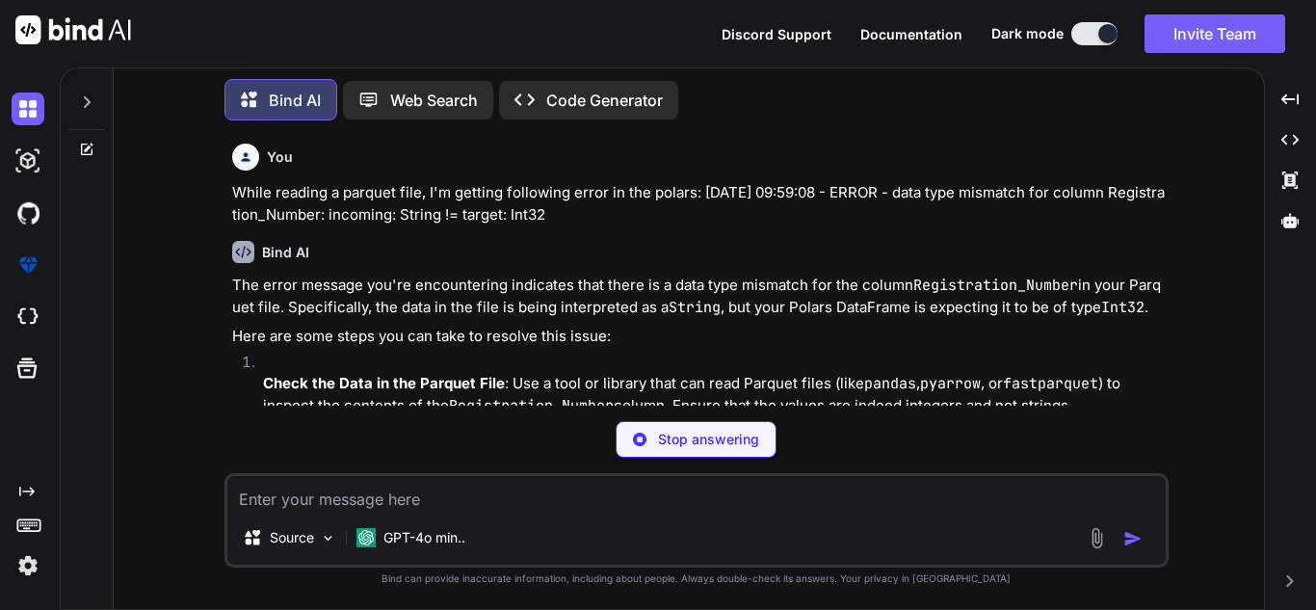
type textarea "x"
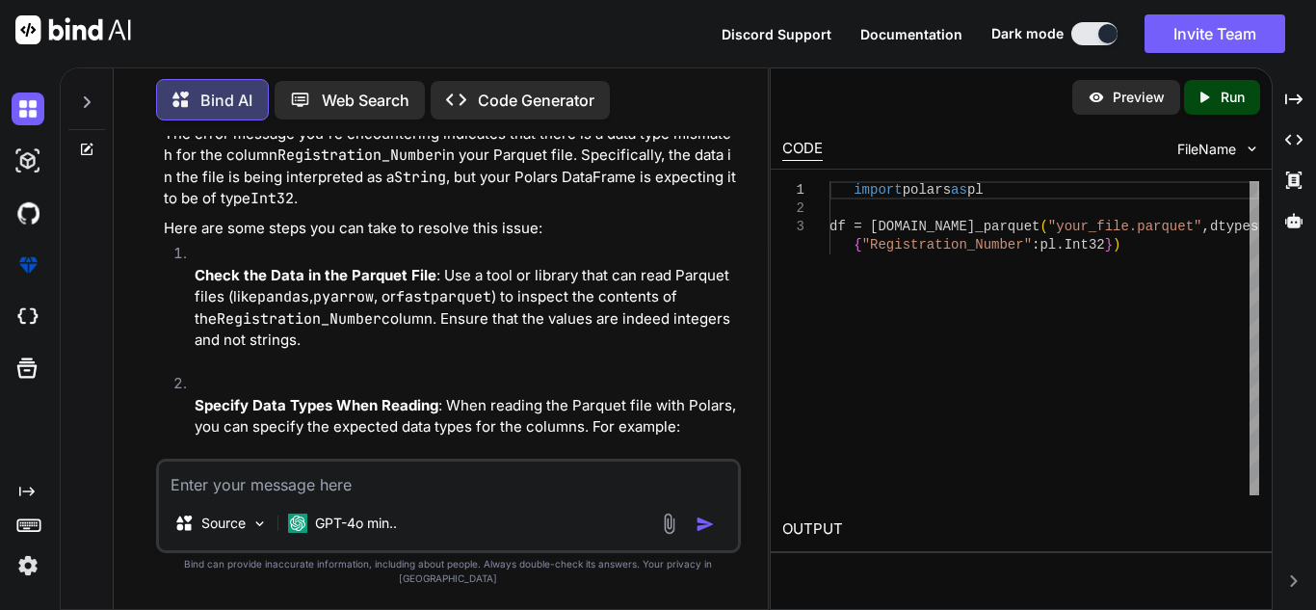
scroll to position [171, 0]
